Goal: Communication & Community: Share content

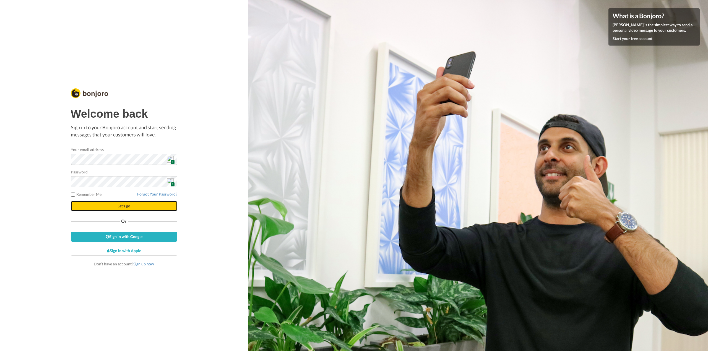
click at [113, 206] on button "Let's go" at bounding box center [124, 206] width 106 height 10
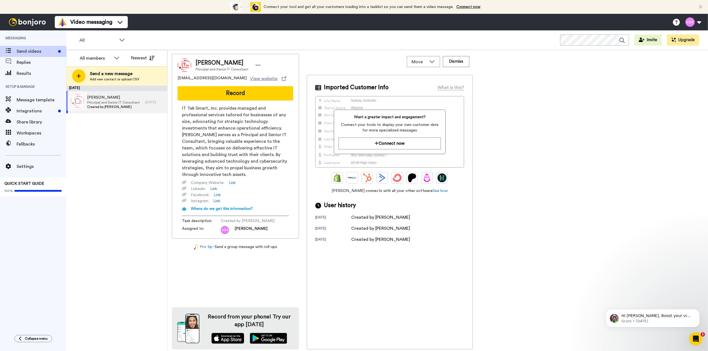
click at [133, 105] on span "Created by Heather Majors" at bounding box center [113, 107] width 53 height 4
click at [221, 96] on button "Record" at bounding box center [236, 93] width 116 height 14
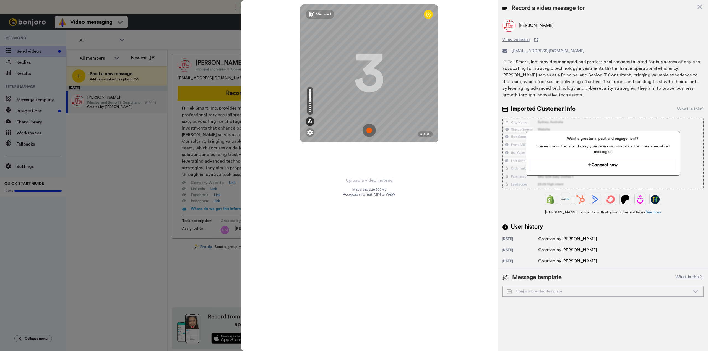
click at [372, 132] on img at bounding box center [368, 130] width 13 height 13
click at [368, 133] on img at bounding box center [368, 130] width 13 height 13
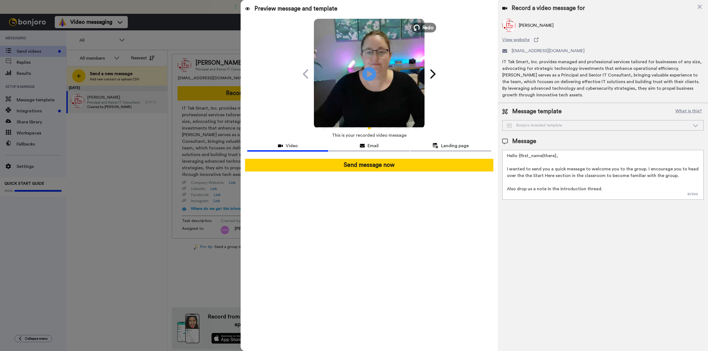
click at [417, 24] on button "Redo" at bounding box center [423, 28] width 25 height 10
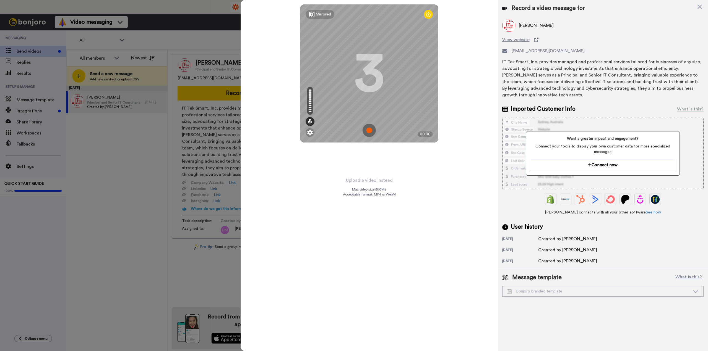
click at [369, 125] on img at bounding box center [368, 130] width 13 height 13
click at [368, 127] on img at bounding box center [368, 130] width 13 height 13
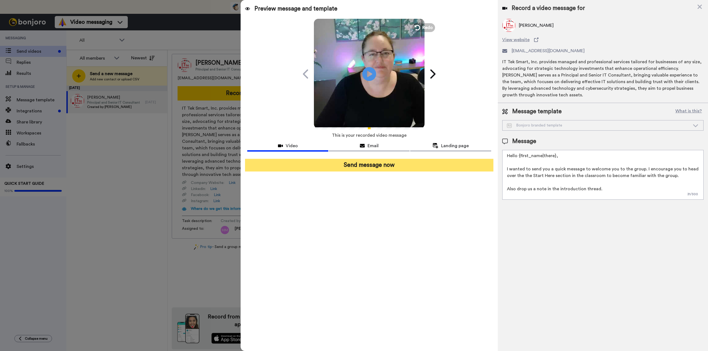
click at [364, 167] on button "Send message now" at bounding box center [369, 165] width 248 height 13
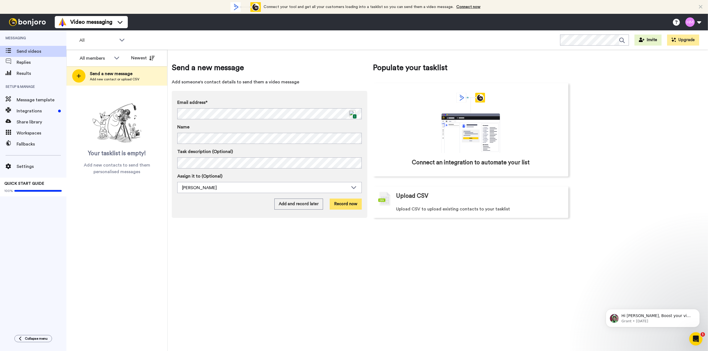
click at [347, 205] on button "Record now" at bounding box center [346, 204] width 32 height 11
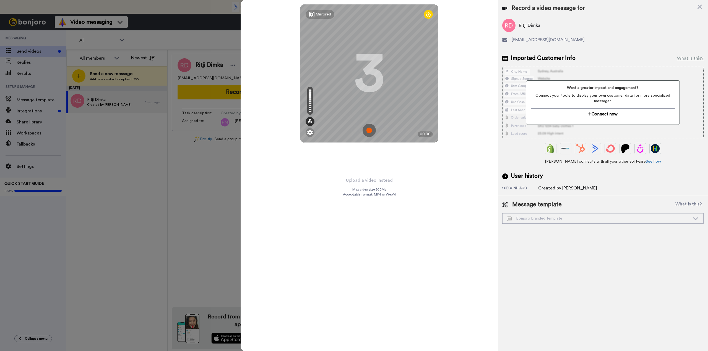
click at [369, 131] on img at bounding box center [368, 130] width 13 height 13
click at [364, 133] on img at bounding box center [368, 130] width 13 height 13
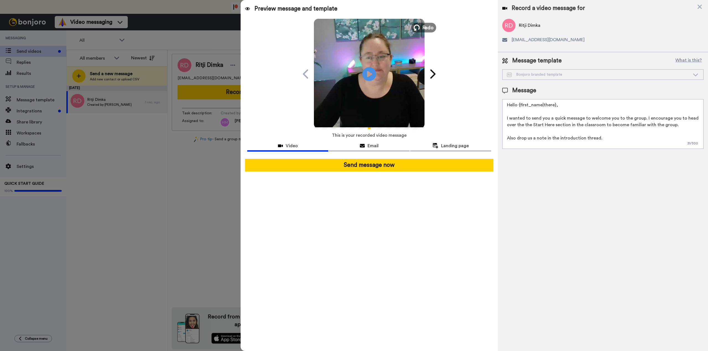
click at [424, 29] on span "Redo" at bounding box center [428, 27] width 12 height 7
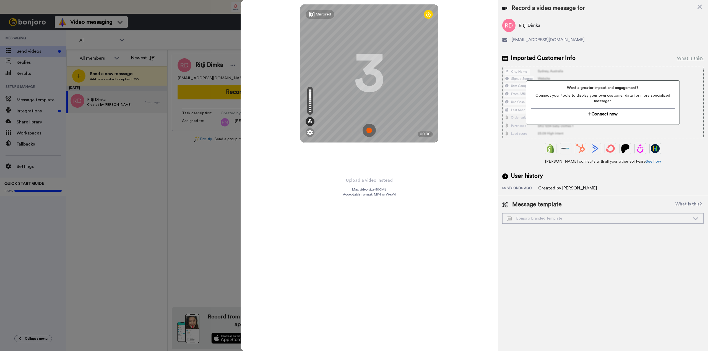
click at [368, 131] on img at bounding box center [368, 130] width 13 height 13
click at [369, 132] on img at bounding box center [368, 130] width 13 height 13
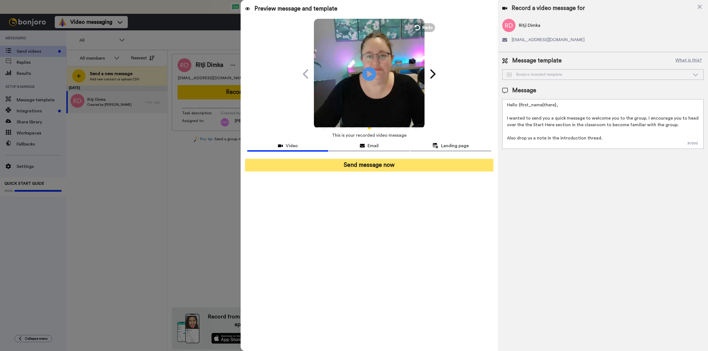
click at [358, 167] on button "Send message now" at bounding box center [369, 165] width 248 height 13
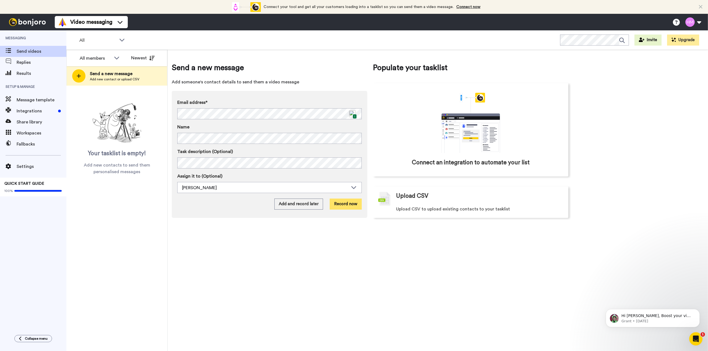
click at [341, 206] on button "Record now" at bounding box center [346, 204] width 32 height 11
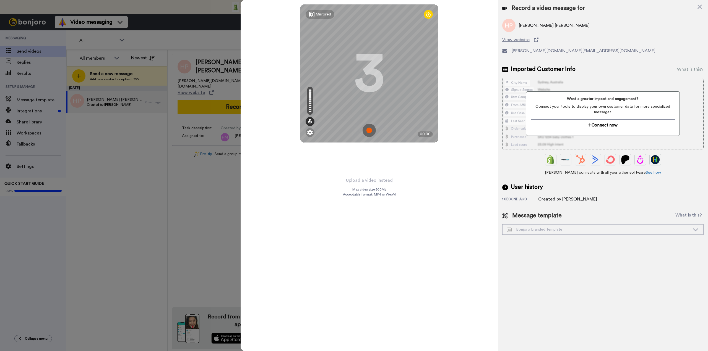
click at [368, 131] on img at bounding box center [368, 130] width 13 height 13
click at [370, 130] on img at bounding box center [368, 130] width 13 height 13
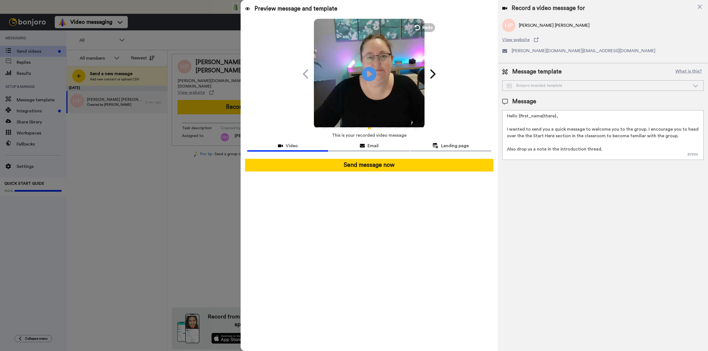
click at [369, 77] on icon at bounding box center [369, 74] width 15 height 15
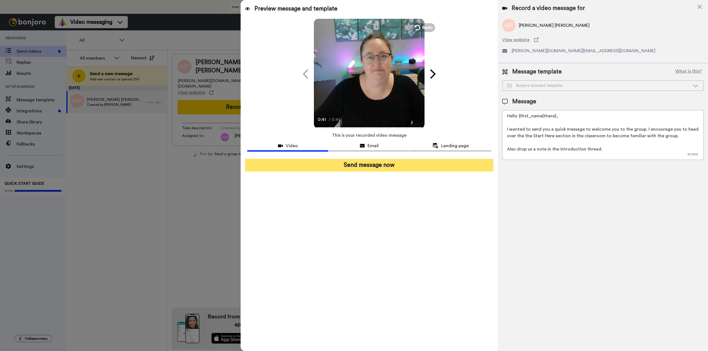
click at [340, 165] on button "Send message now" at bounding box center [369, 165] width 248 height 13
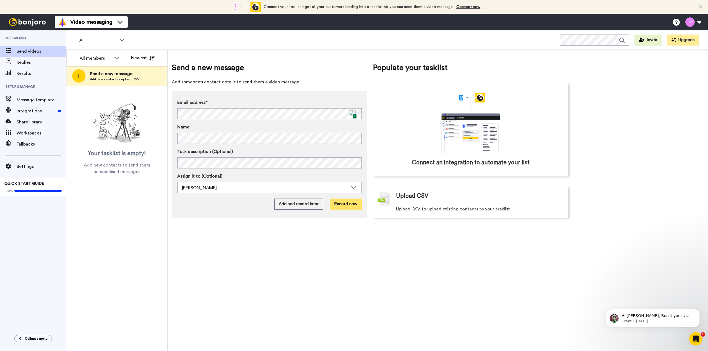
click at [341, 204] on button "Record now" at bounding box center [346, 204] width 32 height 11
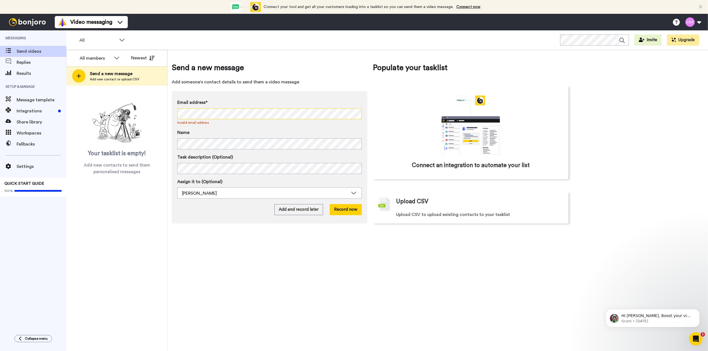
click at [171, 111] on div "Send a new message Add someone's contact details to send them a video message E…" at bounding box center [438, 201] width 540 height 302
click at [197, 123] on span "Invalid email address" at bounding box center [269, 123] width 184 height 4
click at [165, 111] on div "All members All members Heather Majors Newest Send a new message Add new contac…" at bounding box center [386, 201] width 641 height 302
click at [175, 144] on div "Email address* No search result for ‘ benjaminbusinessconsulting@gmail.com ’ In…" at bounding box center [269, 157] width 195 height 133
click at [346, 211] on button "Record now" at bounding box center [346, 209] width 32 height 11
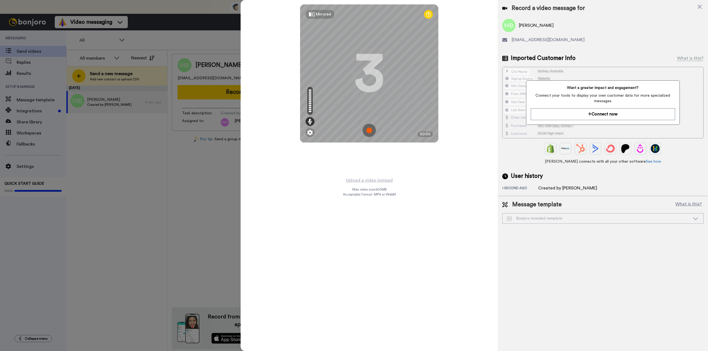
click at [369, 129] on img at bounding box center [368, 130] width 13 height 13
click at [372, 133] on img at bounding box center [368, 130] width 13 height 13
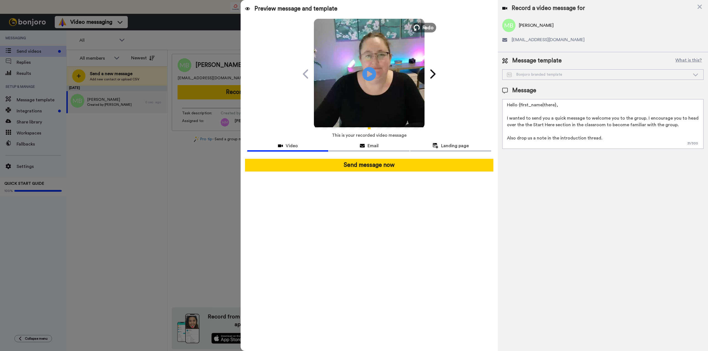
click at [422, 25] on button "Redo" at bounding box center [423, 28] width 25 height 10
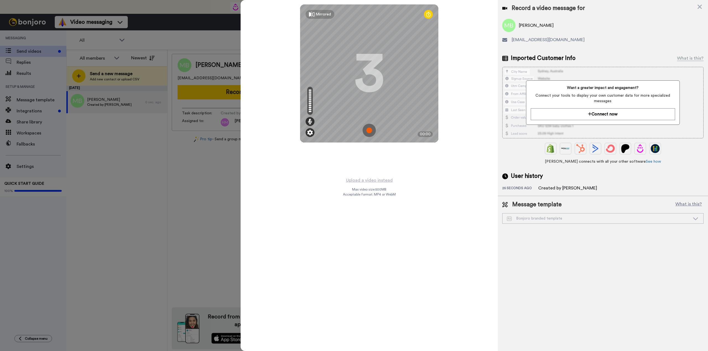
click at [311, 134] on img at bounding box center [310, 133] width 6 height 6
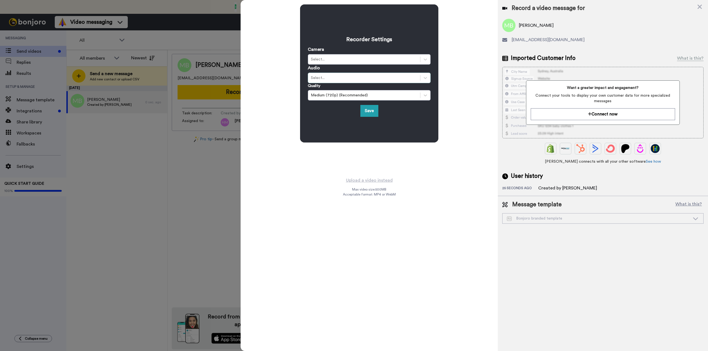
click at [333, 77] on div "Select..." at bounding box center [364, 78] width 106 height 6
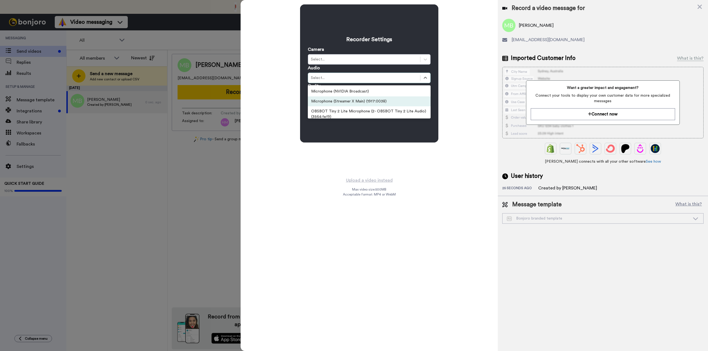
click at [344, 101] on div "Microphone (Streamer X Main) (19f7:0038)" at bounding box center [369, 101] width 123 height 10
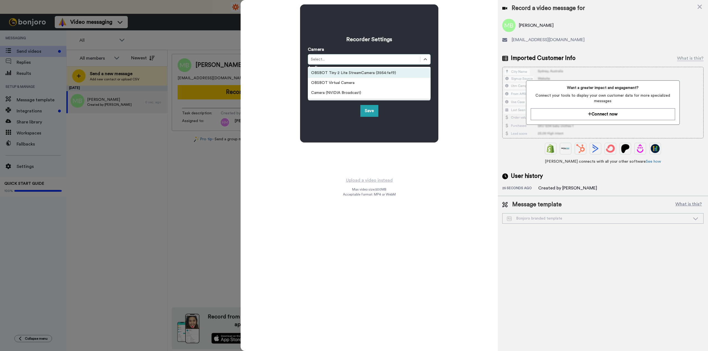
click at [338, 59] on div "Select..." at bounding box center [364, 60] width 106 height 6
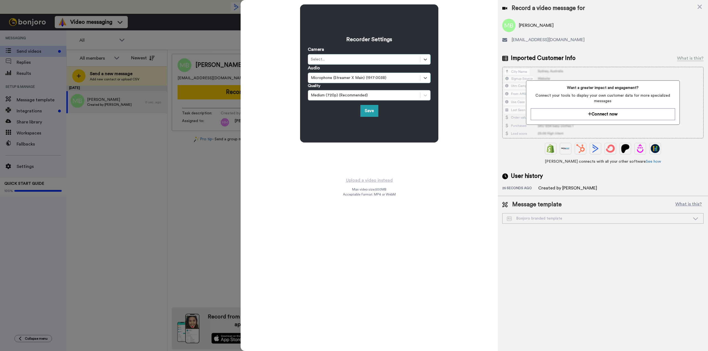
click at [338, 59] on div "Select..." at bounding box center [364, 60] width 106 height 6
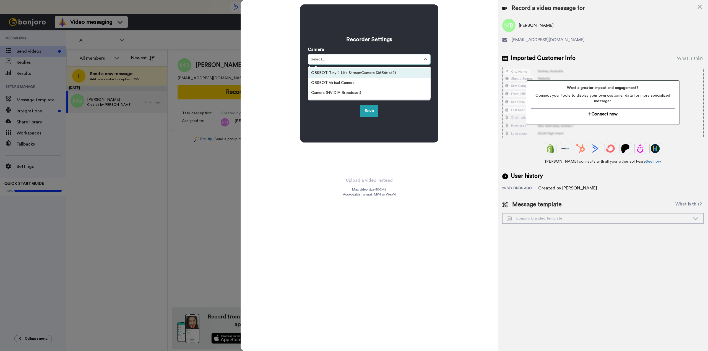
click at [338, 59] on div "Select..." at bounding box center [364, 60] width 106 height 6
click at [345, 74] on div "OBSBOT Tiny 2 Lite StreamCamera (3564:fef9)" at bounding box center [369, 73] width 123 height 10
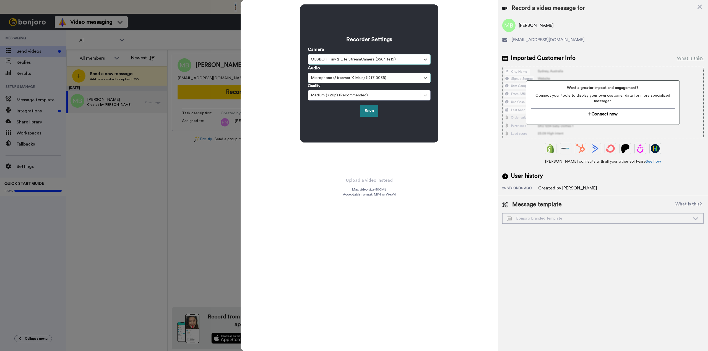
click at [368, 113] on button "Save" at bounding box center [369, 111] width 18 height 12
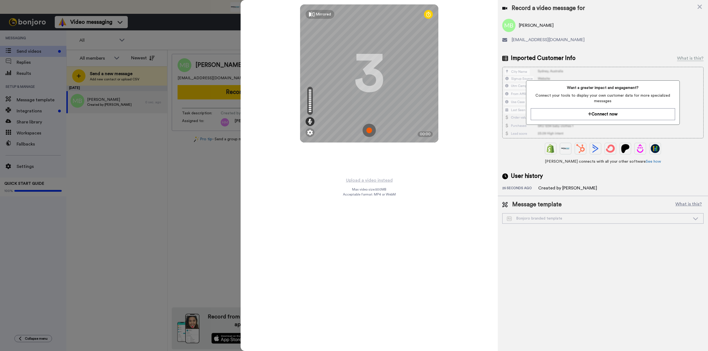
click at [369, 132] on img at bounding box center [368, 130] width 13 height 13
click at [367, 133] on img at bounding box center [368, 130] width 13 height 13
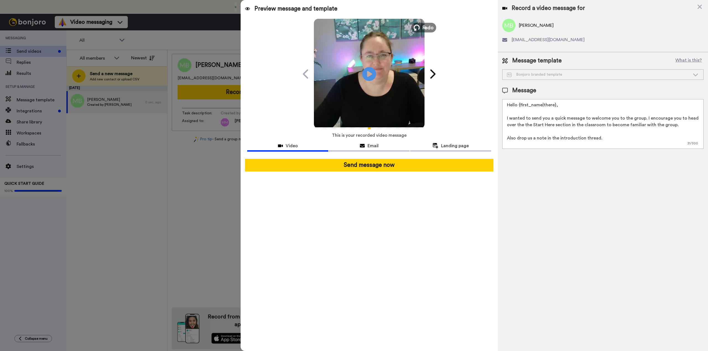
click at [424, 30] on span "Redo" at bounding box center [428, 27] width 12 height 7
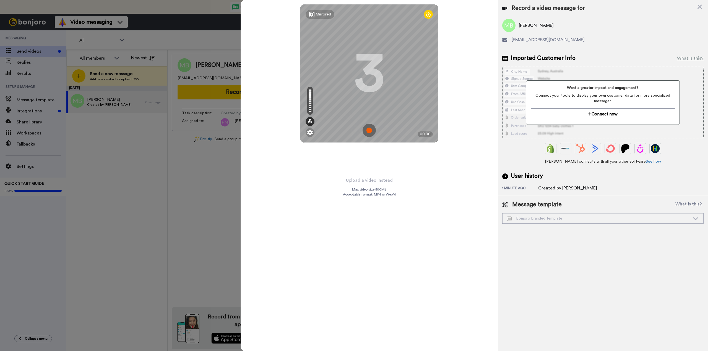
click at [369, 131] on img at bounding box center [368, 130] width 13 height 13
click at [367, 132] on img at bounding box center [368, 130] width 13 height 13
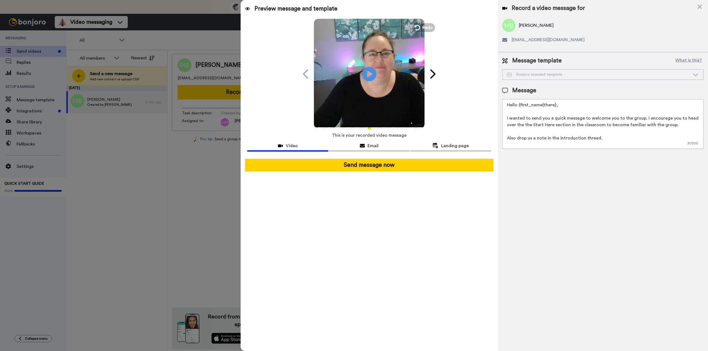
click at [370, 71] on icon at bounding box center [369, 74] width 15 height 15
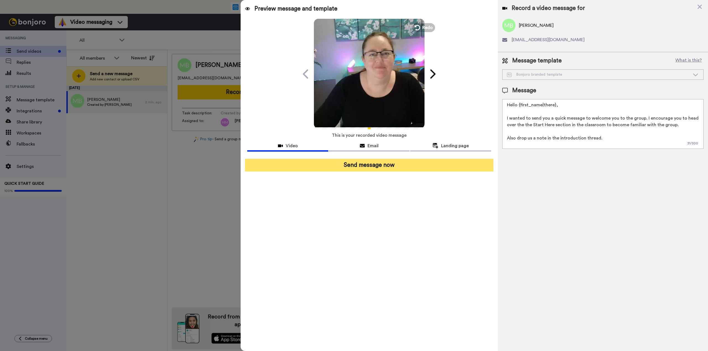
click at [326, 165] on button "Send message now" at bounding box center [369, 165] width 248 height 13
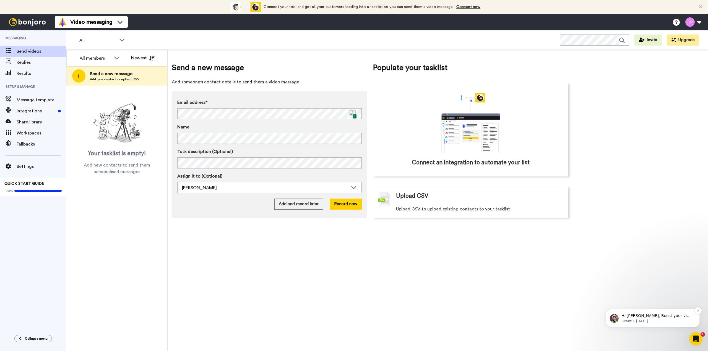
click at [661, 317] on p "Hi [PERSON_NAME], Boost your view rates with automatic re-sends of unviewed mes…" at bounding box center [656, 317] width 71 height 6
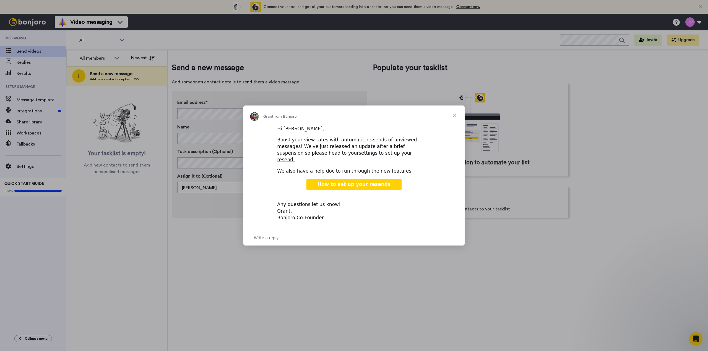
click at [152, 266] on div "Intercom messenger" at bounding box center [354, 175] width 708 height 351
